Goal: Transaction & Acquisition: Register for event/course

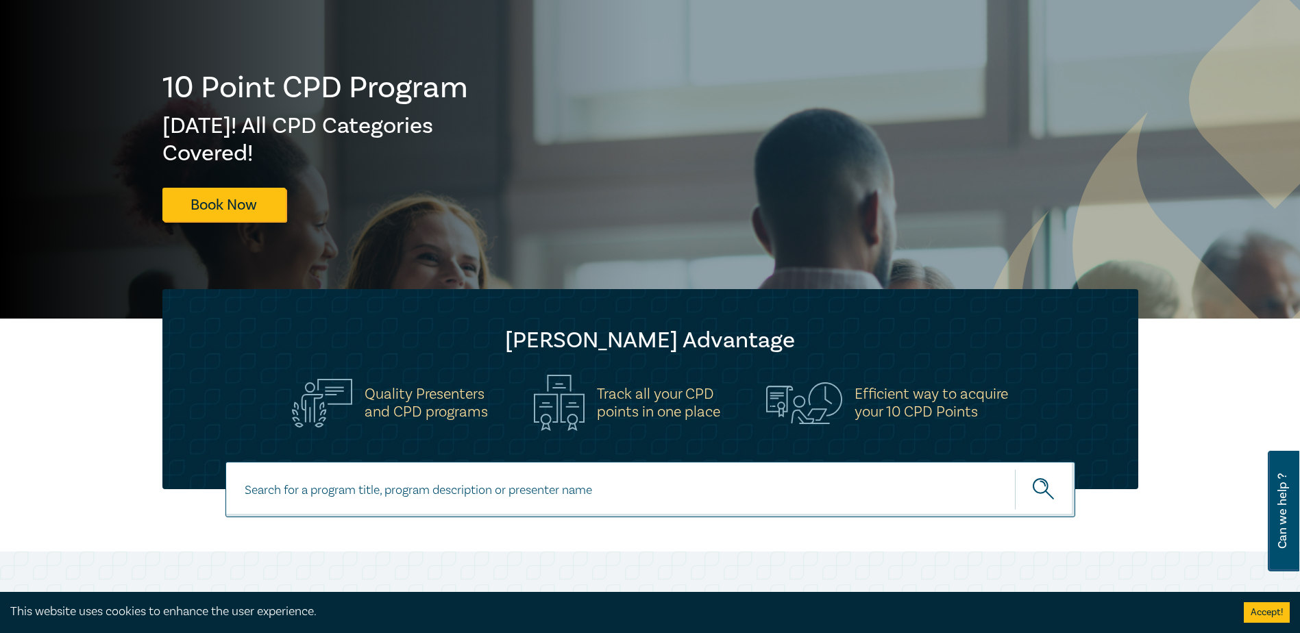
scroll to position [137, 0]
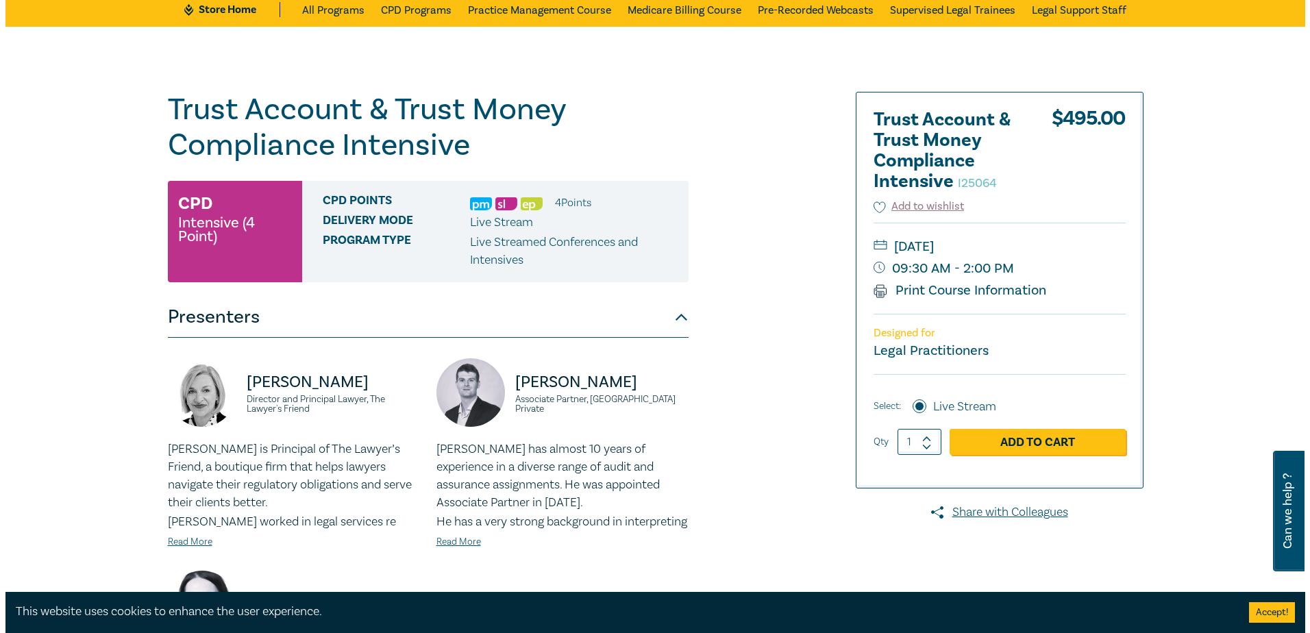
scroll to position [137, 0]
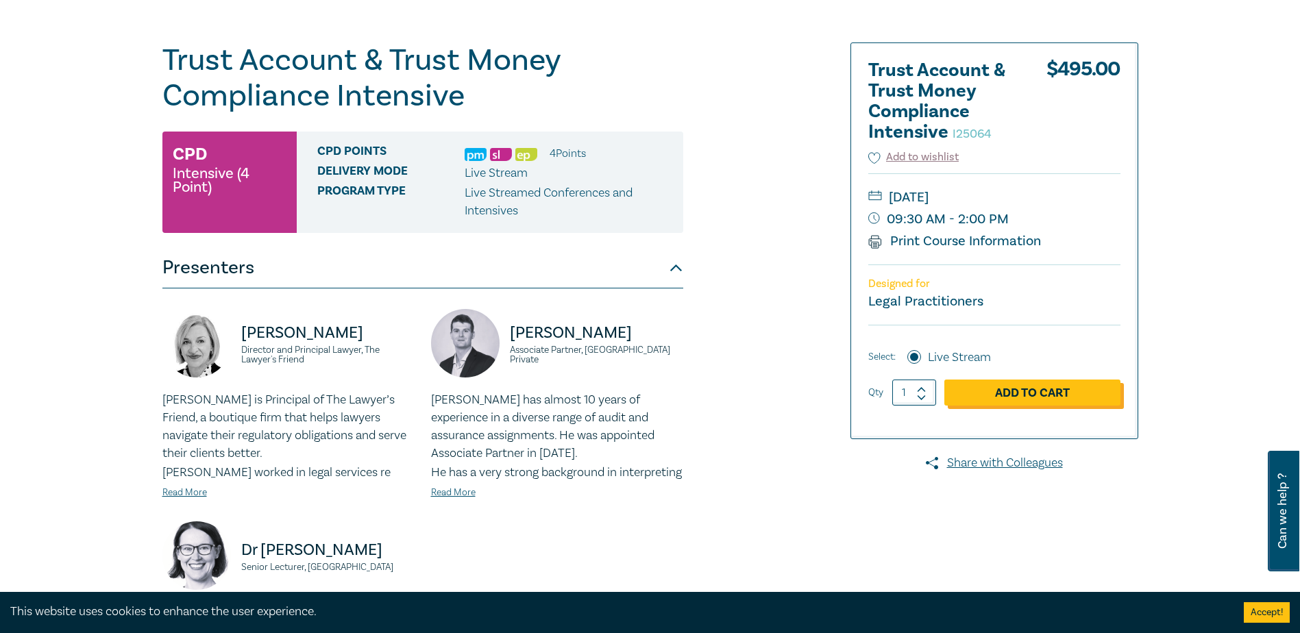
click at [989, 399] on link "Add to Cart" at bounding box center [1032, 393] width 176 height 26
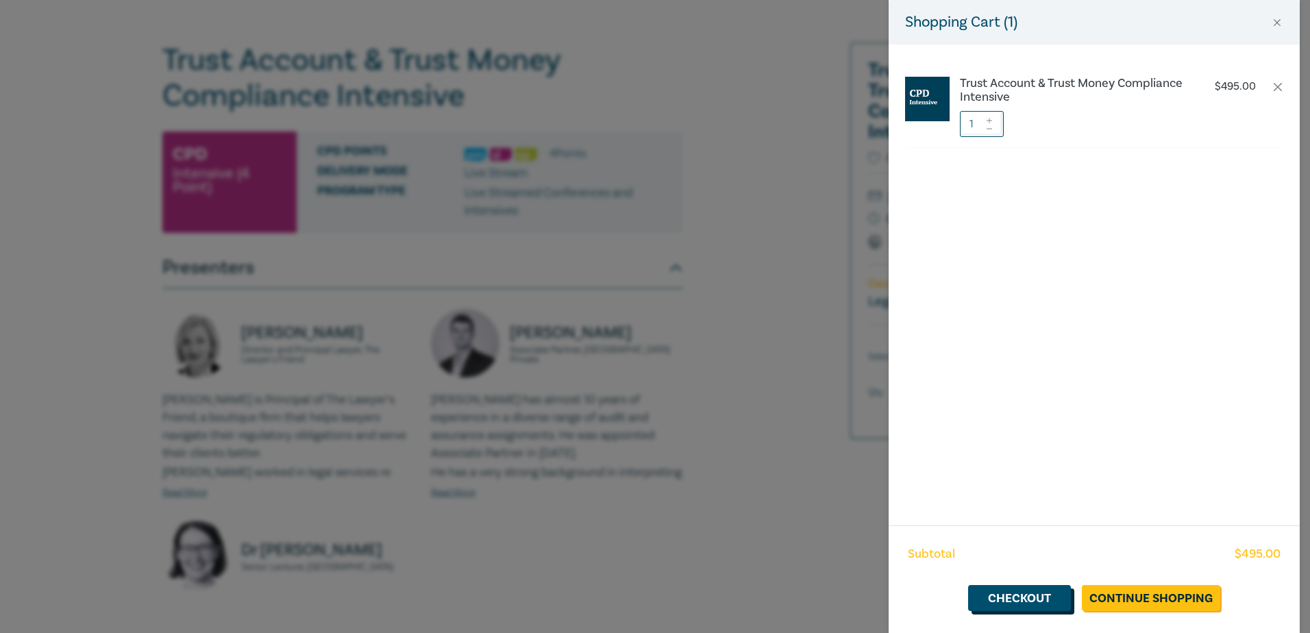
click at [1034, 599] on link "Checkout" at bounding box center [1019, 598] width 103 height 26
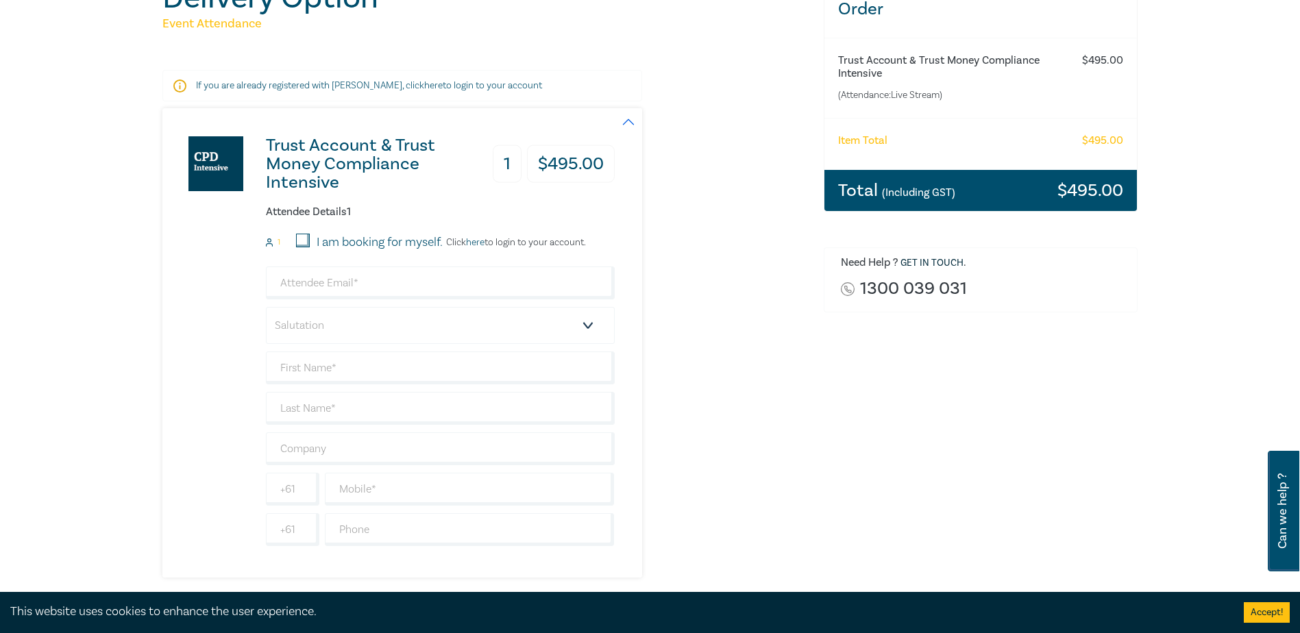
scroll to position [206, 0]
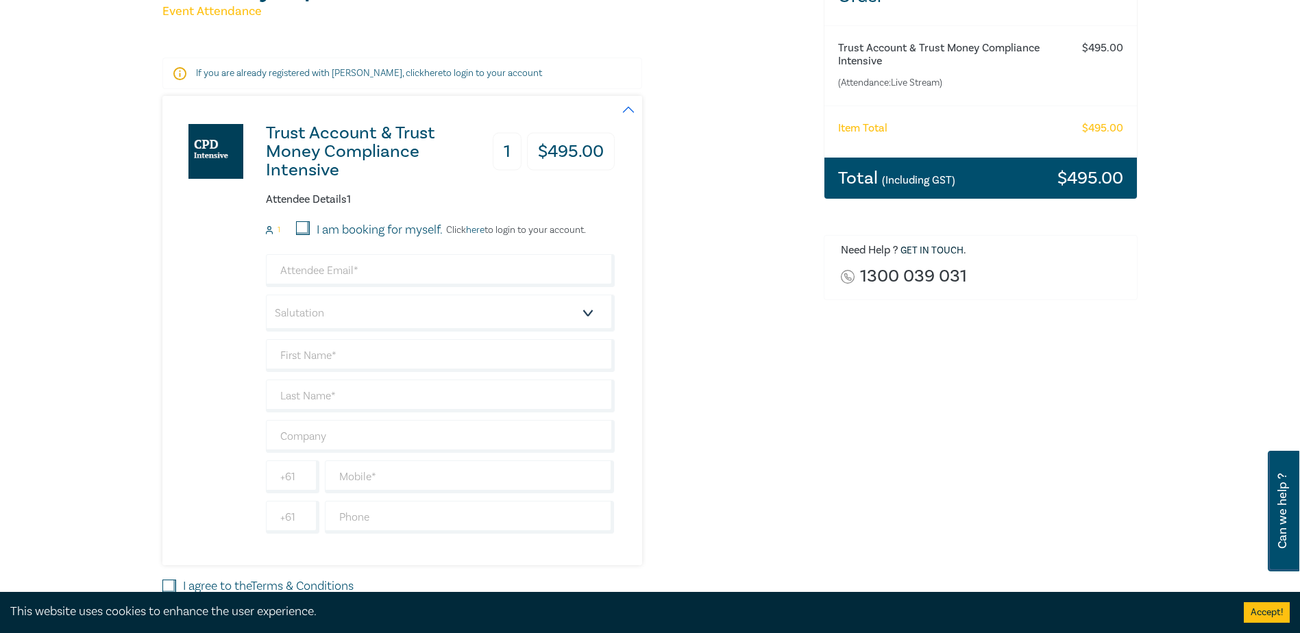
click at [304, 231] on input "I am booking for myself." at bounding box center [303, 228] width 14 height 14
checkbox input "true"
click at [309, 277] on input "email" at bounding box center [440, 270] width 349 height 33
type input "[PERSON_NAME][EMAIL_ADDRESS][DOMAIN_NAME]"
type input "[PERSON_NAME]"
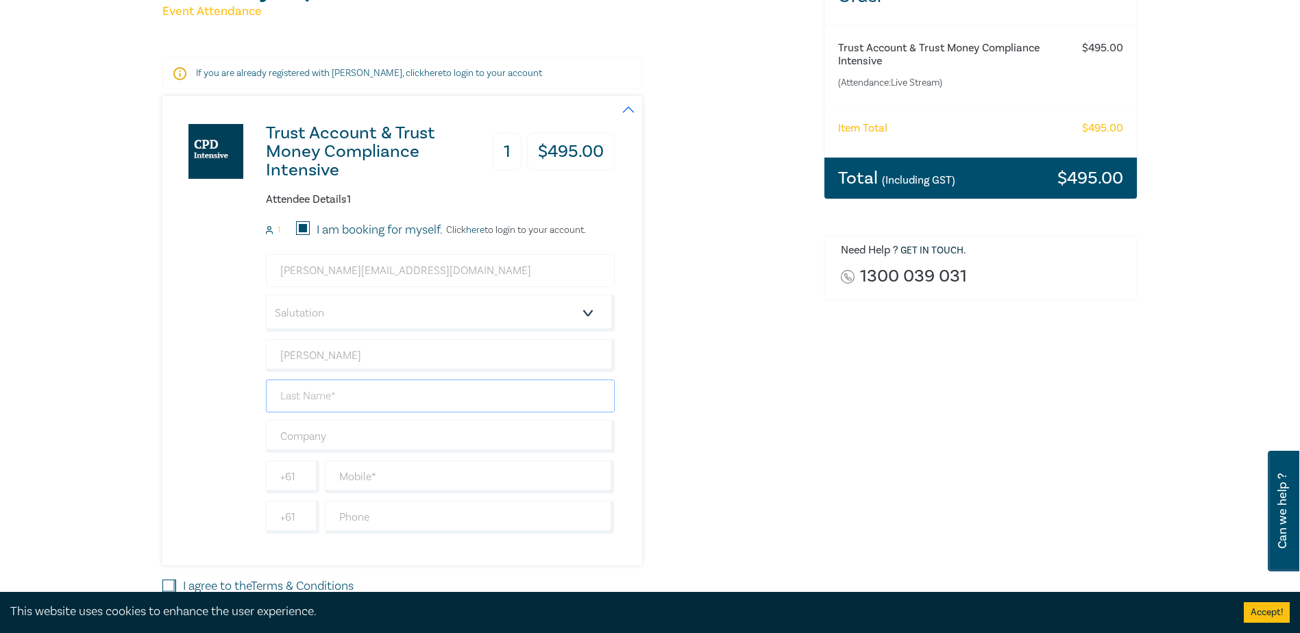
type input "Bourke"
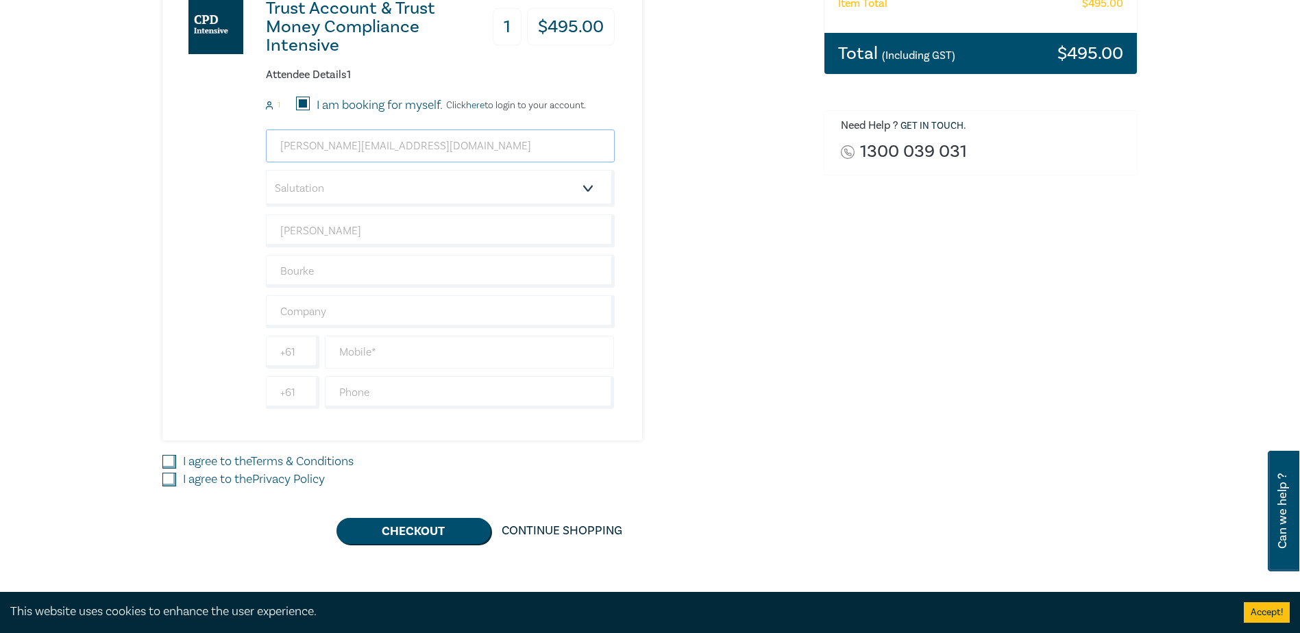
scroll to position [343, 0]
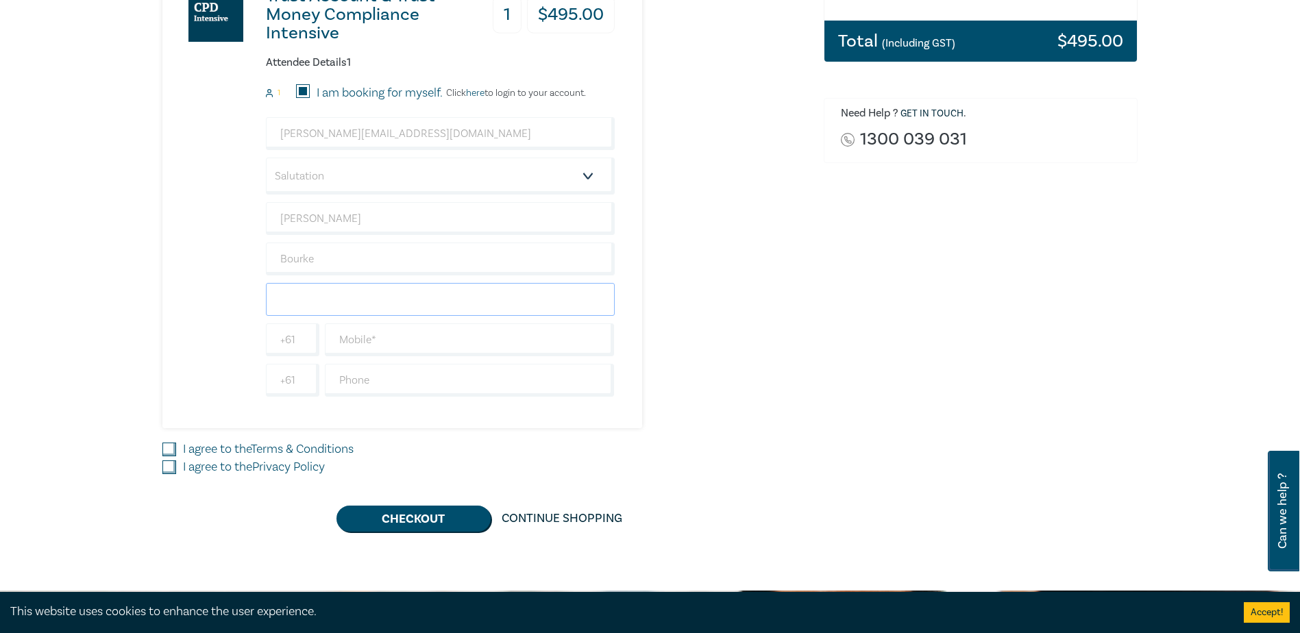
click at [321, 297] on input "text" at bounding box center [440, 299] width 349 height 33
type input "[PERSON_NAME] LEGAL"
click at [355, 343] on input "text" at bounding box center [470, 339] width 290 height 33
type input "0422402281"
click at [352, 382] on input "text" at bounding box center [470, 380] width 290 height 33
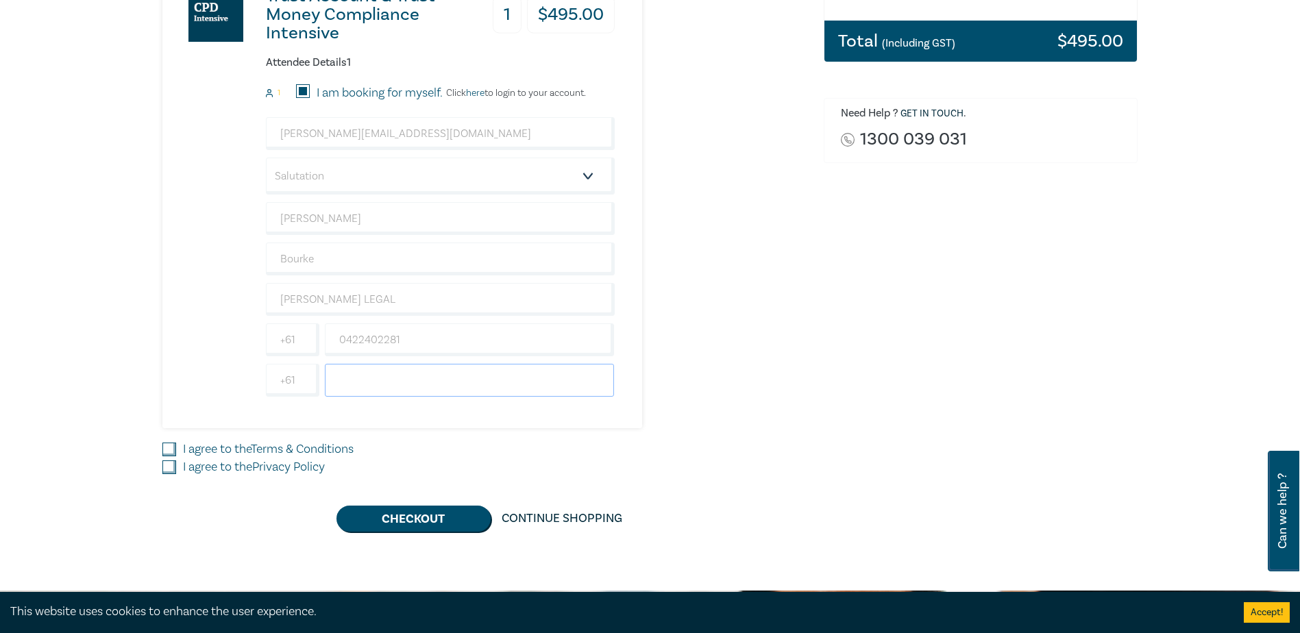
type input "0357821200"
click at [169, 452] on input "I agree to the Terms & Conditions" at bounding box center [169, 450] width 14 height 14
checkbox input "true"
click at [169, 468] on input "I agree to the Privacy Policy" at bounding box center [169, 467] width 14 height 14
checkbox input "true"
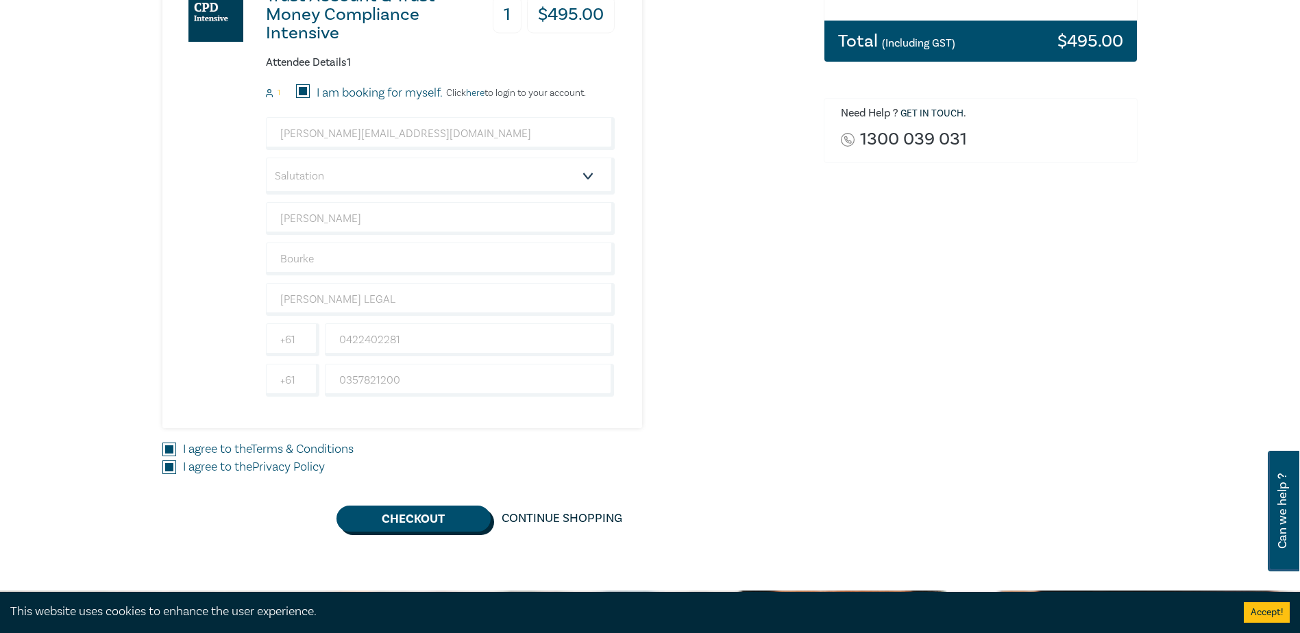
click at [421, 521] on button "Checkout" at bounding box center [413, 519] width 154 height 26
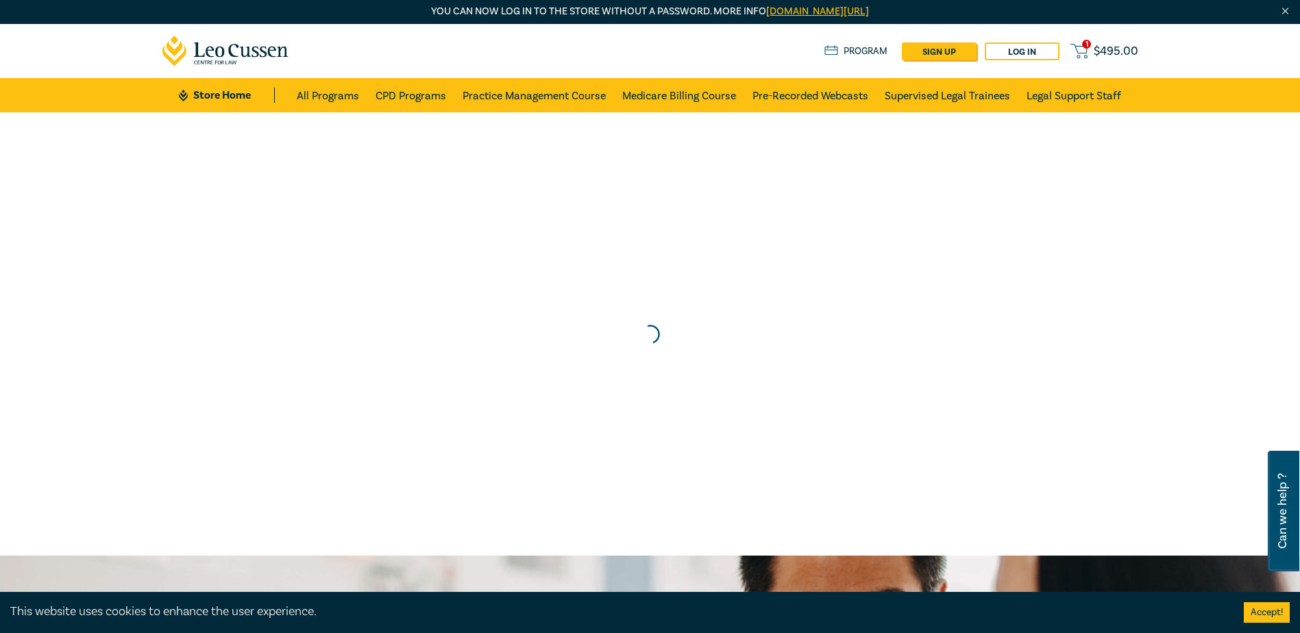
scroll to position [0, 0]
